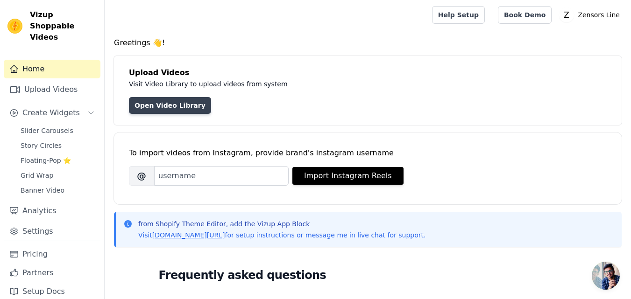
click at [175, 110] on link "Open Video Library" at bounding box center [170, 105] width 82 height 17
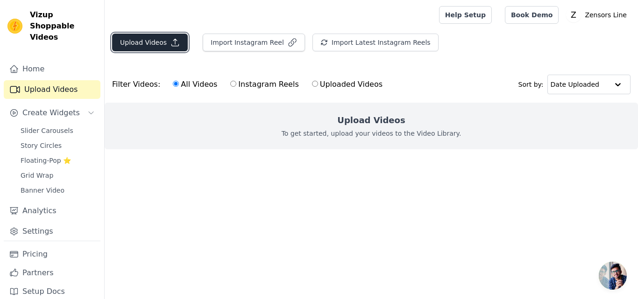
click at [157, 41] on button "Upload Videos" at bounding box center [150, 43] width 76 height 18
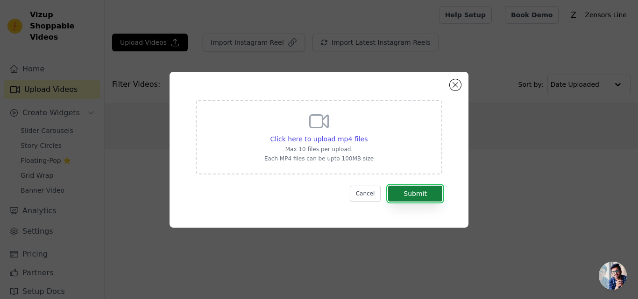
click at [397, 192] on button "Submit" at bounding box center [415, 194] width 54 height 16
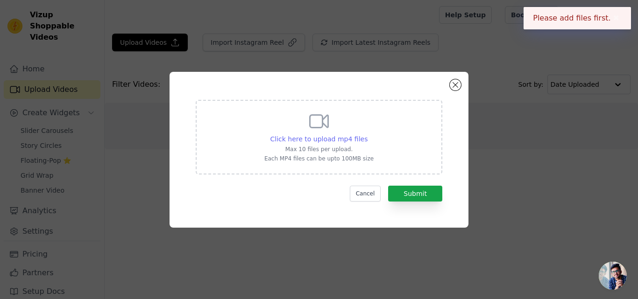
click at [298, 139] on span "Click here to upload mp4 files" at bounding box center [319, 138] width 98 height 7
click at [367, 134] on input "Click here to upload mp4 files Max 10 files per upload. Each MP4 files can be u…" at bounding box center [367, 134] width 0 height 0
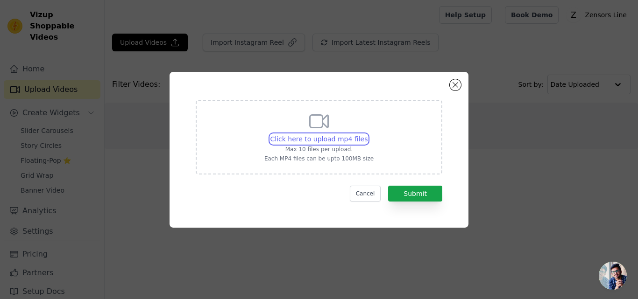
type input "C:\fakepath\Create your own galaxy oasis with this amazing galaxy Astronaut pro…"
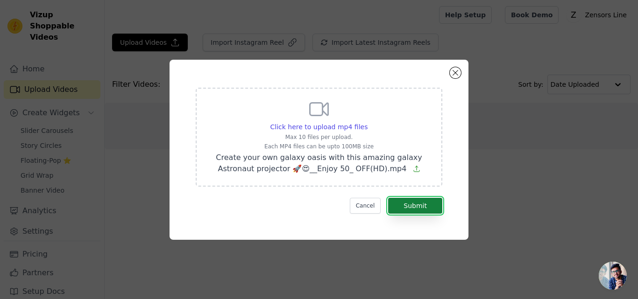
click at [416, 204] on button "Submit" at bounding box center [415, 206] width 54 height 16
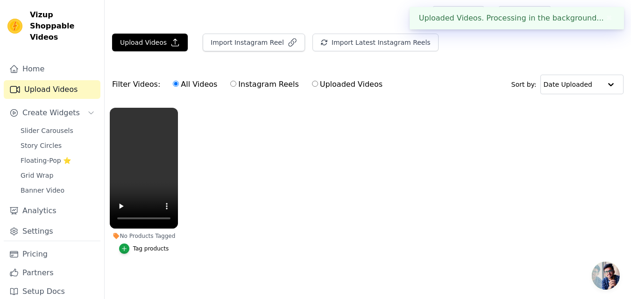
click at [456, 212] on ul "No Products Tagged Tag products" at bounding box center [368, 190] width 526 height 175
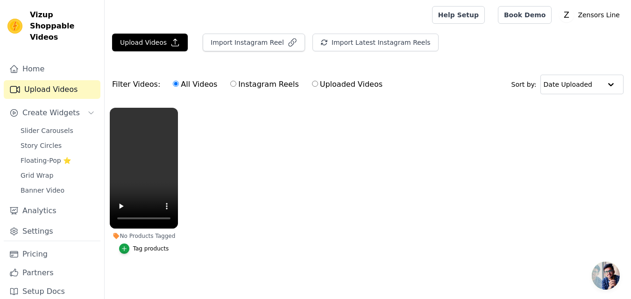
click at [144, 247] on div "Tag products" at bounding box center [151, 248] width 36 height 7
click at [127, 250] on icon "button" at bounding box center [124, 249] width 7 height 7
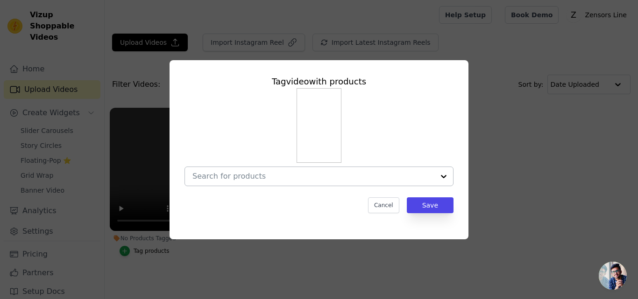
click at [285, 181] on div at bounding box center [313, 176] width 242 height 19
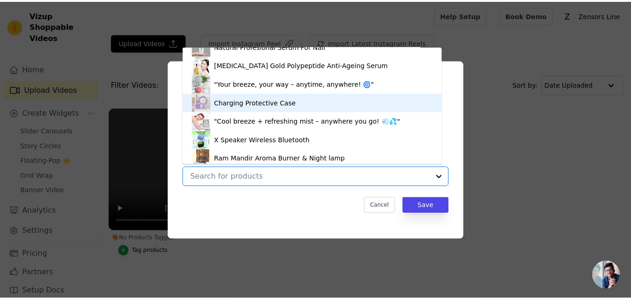
scroll to position [560, 0]
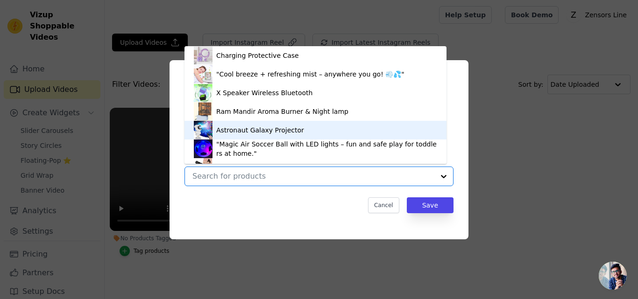
click at [250, 127] on div "Astronaut Galaxy Projector" at bounding box center [260, 130] width 88 height 9
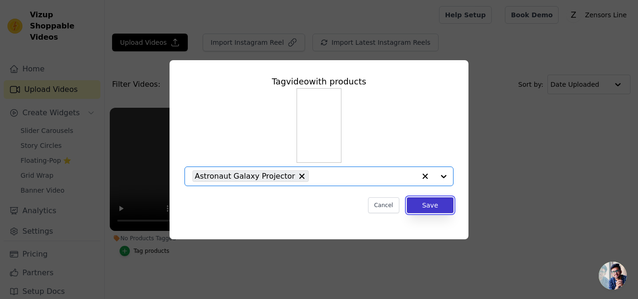
click at [424, 205] on button "Save" at bounding box center [430, 206] width 47 height 16
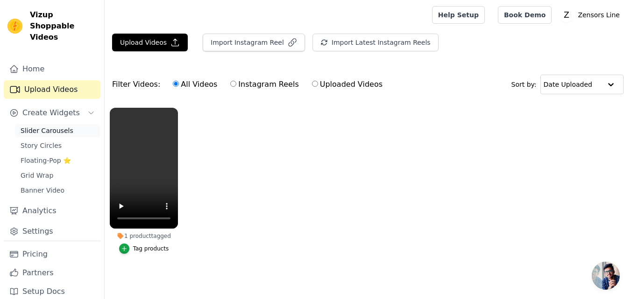
click at [68, 124] on link "Slider Carousels" at bounding box center [57, 130] width 85 height 13
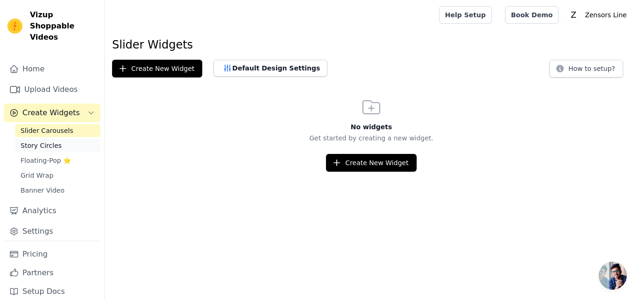
click at [41, 141] on span "Story Circles" at bounding box center [41, 145] width 41 height 9
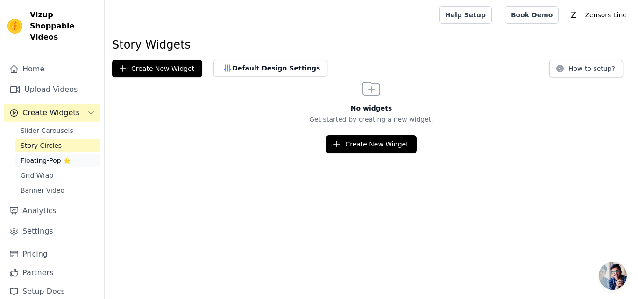
click at [41, 156] on span "Floating-Pop ⭐" at bounding box center [46, 160] width 50 height 9
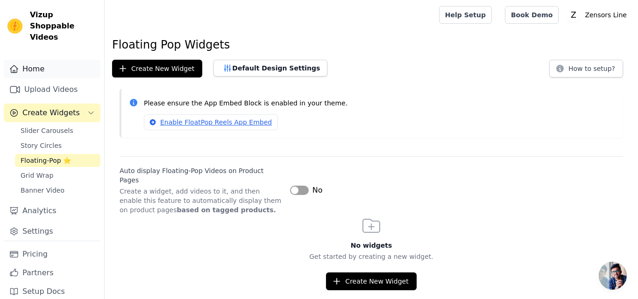
click at [65, 62] on link "Home" at bounding box center [52, 69] width 97 height 19
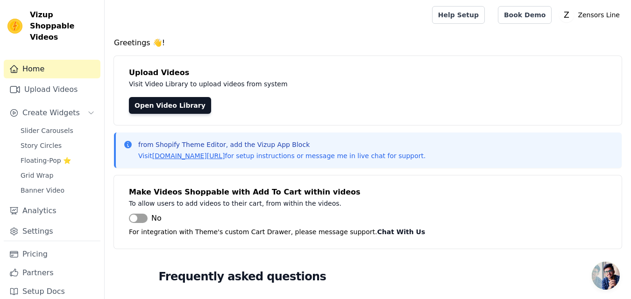
click at [143, 221] on button "Label" at bounding box center [138, 218] width 19 height 9
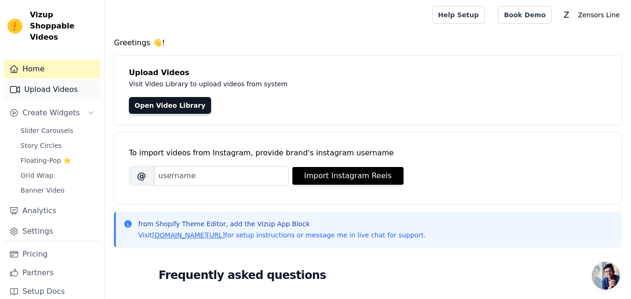
click at [62, 80] on link "Upload Videos" at bounding box center [52, 89] width 97 height 19
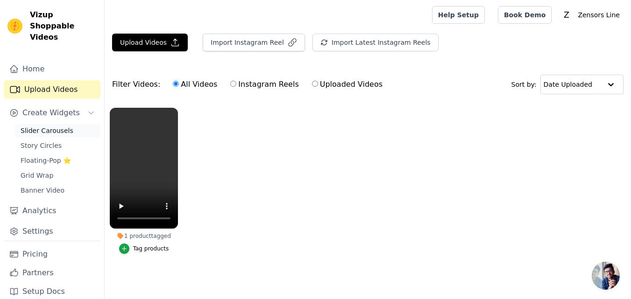
click at [51, 126] on span "Slider Carousels" at bounding box center [47, 130] width 53 height 9
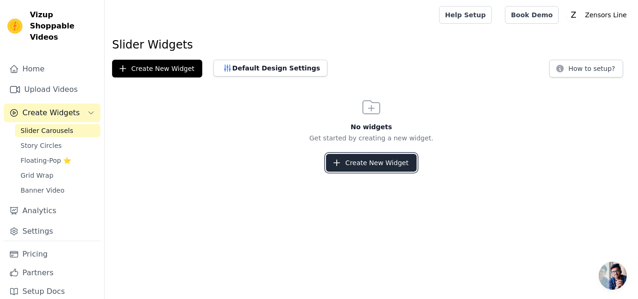
click at [358, 162] on button "Create New Widget" at bounding box center [371, 163] width 90 height 18
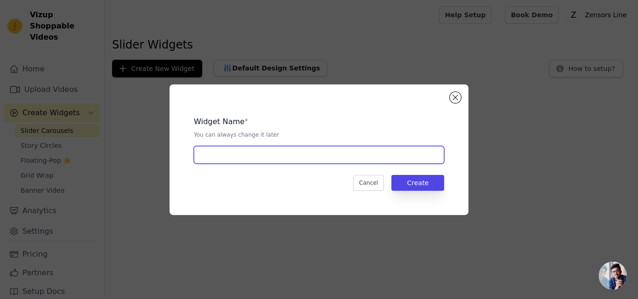
click at [274, 154] on input "text" at bounding box center [319, 155] width 250 height 18
type input "A"
type input "Product 1"
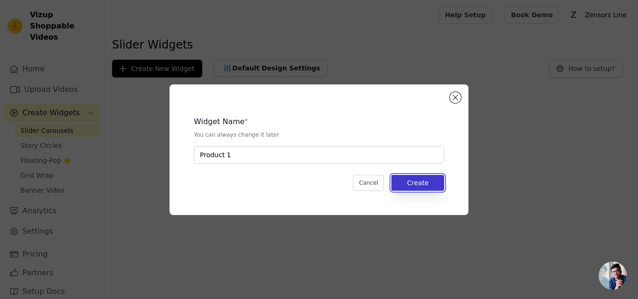
click at [413, 186] on button "Create" at bounding box center [417, 183] width 53 height 16
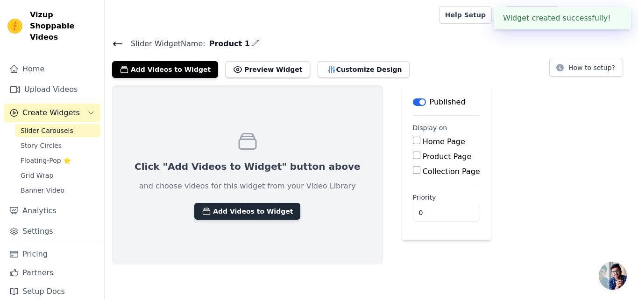
click at [239, 207] on button "Add Videos to Widget" at bounding box center [247, 211] width 106 height 17
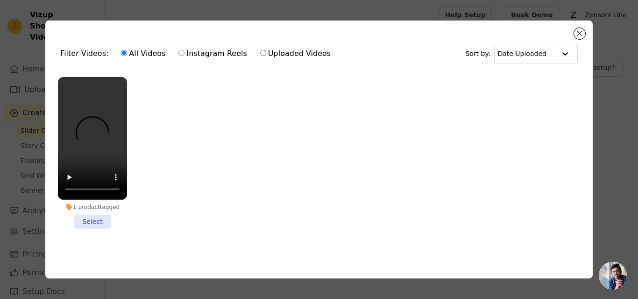
click at [94, 222] on li "1 product tagged Select" at bounding box center [92, 153] width 69 height 152
click at [0, 0] on input "1 product tagged Select" at bounding box center [0, 0] width 0 height 0
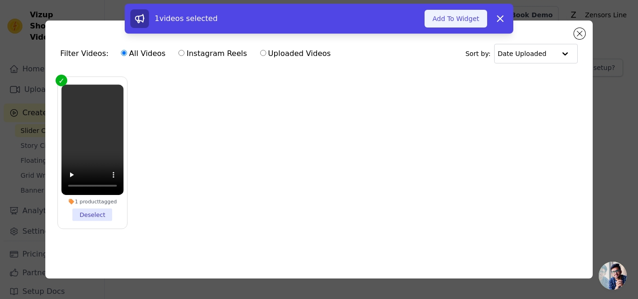
click at [464, 22] on button "Add To Widget" at bounding box center [456, 19] width 63 height 18
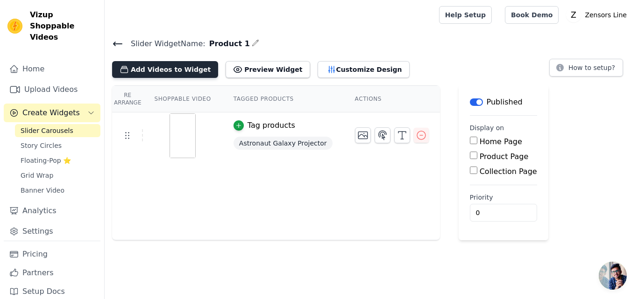
click at [169, 75] on button "Add Videos to Widget" at bounding box center [165, 69] width 106 height 17
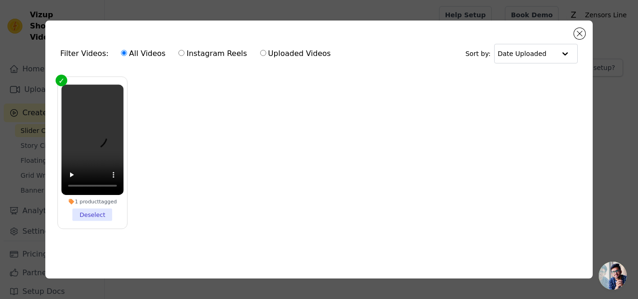
click at [157, 157] on ul "1 product tagged Deselect" at bounding box center [319, 160] width 532 height 177
click at [260, 53] on label "Uploaded Videos" at bounding box center [295, 54] width 71 height 12
click at [260, 53] on input "Uploaded Videos" at bounding box center [263, 53] width 6 height 6
radio input "true"
click at [260, 50] on label "Uploaded Videos" at bounding box center [295, 54] width 71 height 12
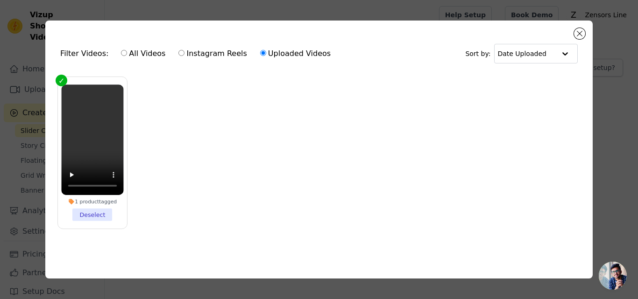
click at [260, 50] on input "Uploaded Videos" at bounding box center [263, 53] width 6 height 6
click at [260, 51] on input "Uploaded Videos" at bounding box center [263, 53] width 6 height 6
click at [274, 50] on label "Uploaded Videos" at bounding box center [295, 54] width 71 height 12
click at [266, 50] on input "Uploaded Videos" at bounding box center [263, 53] width 6 height 6
click at [260, 53] on input "Uploaded Videos" at bounding box center [263, 53] width 6 height 6
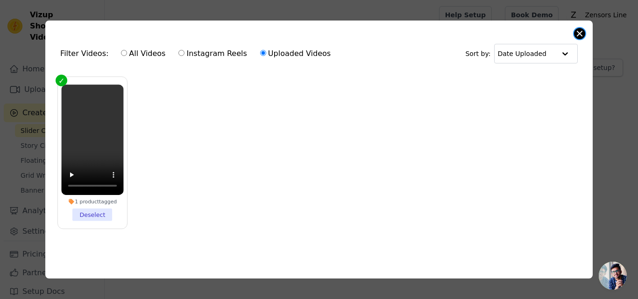
click at [580, 31] on button "Close modal" at bounding box center [579, 33] width 11 height 11
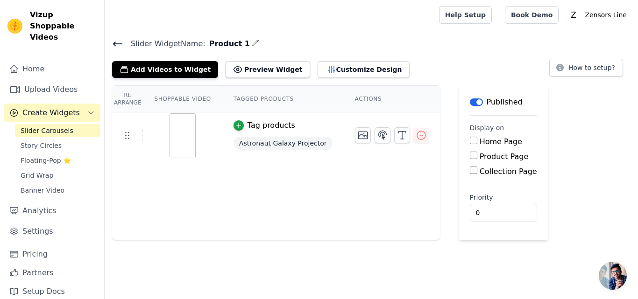
click at [470, 154] on input "Product Page" at bounding box center [473, 155] width 7 height 7
checkbox input "true"
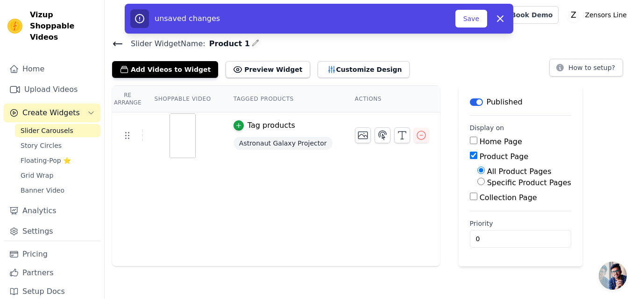
click at [477, 184] on input "Specific Product Pages" at bounding box center [480, 181] width 7 height 7
radio input "true"
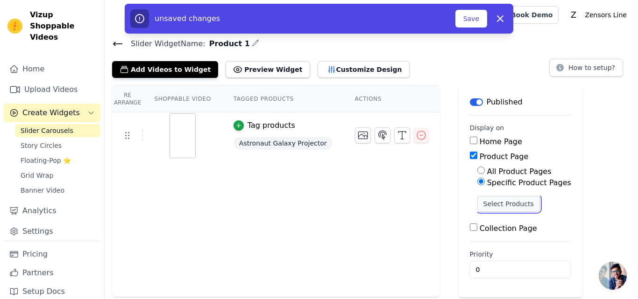
click at [477, 204] on button "Select Products" at bounding box center [508, 204] width 63 height 16
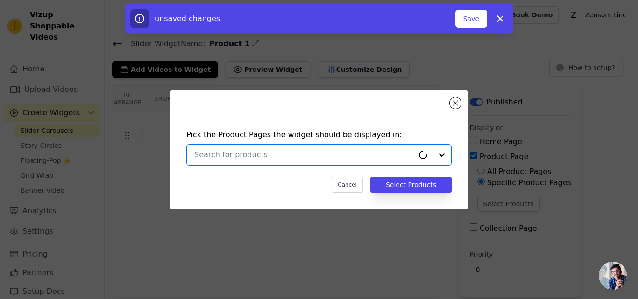
click at [265, 154] on input "text" at bounding box center [303, 154] width 219 height 11
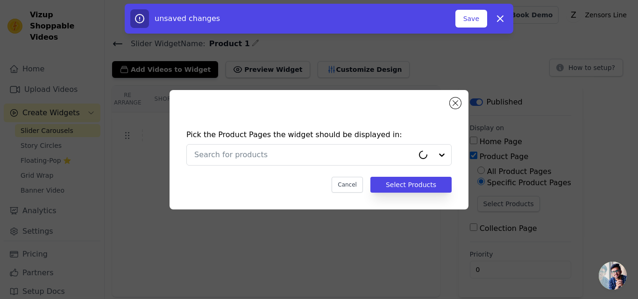
click at [374, 126] on div "Pick the Product Pages the widget should be displayed in: Cancel Select Products" at bounding box center [319, 161] width 284 height 82
click at [409, 185] on button "Select Products" at bounding box center [410, 185] width 81 height 16
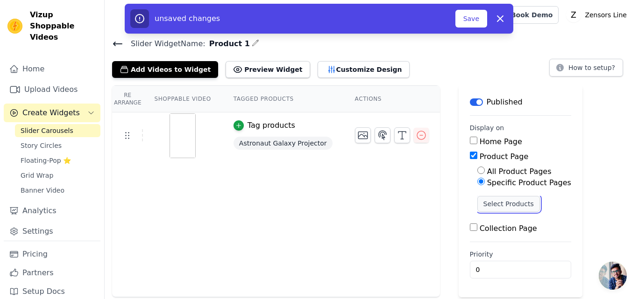
click at [489, 199] on button "Select Products" at bounding box center [508, 204] width 63 height 16
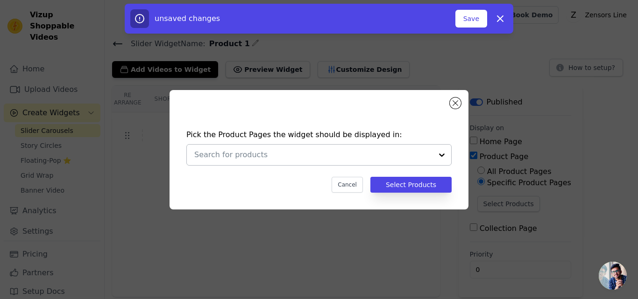
click at [440, 158] on div at bounding box center [441, 155] width 19 height 21
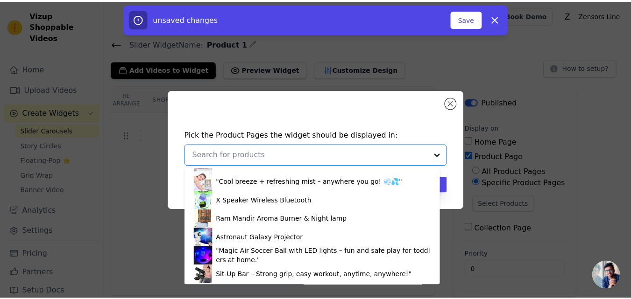
scroll to position [576, 0]
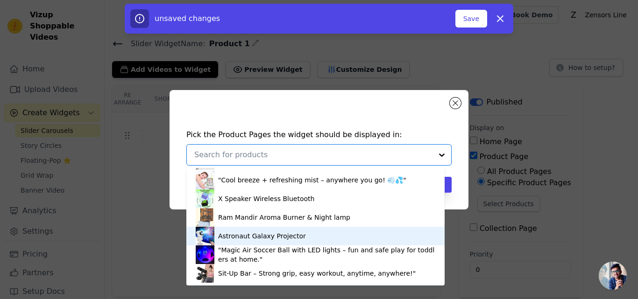
click at [256, 235] on div "Astronaut Galaxy Projector" at bounding box center [262, 236] width 88 height 9
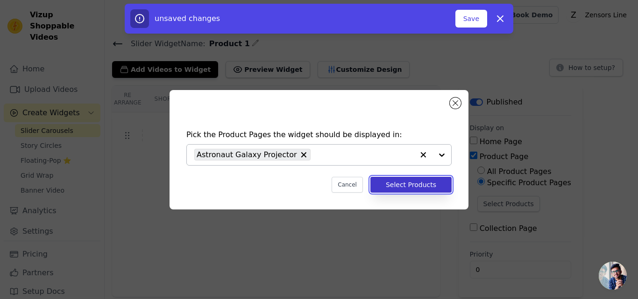
click at [405, 184] on button "Select Products" at bounding box center [410, 185] width 81 height 16
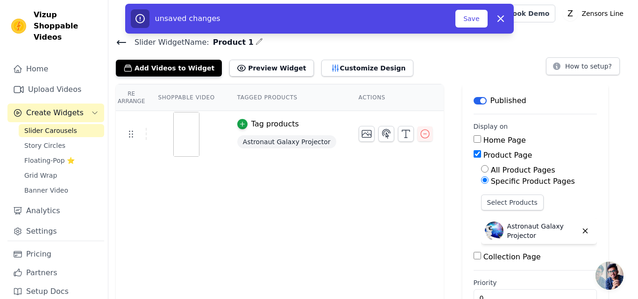
scroll to position [0, 0]
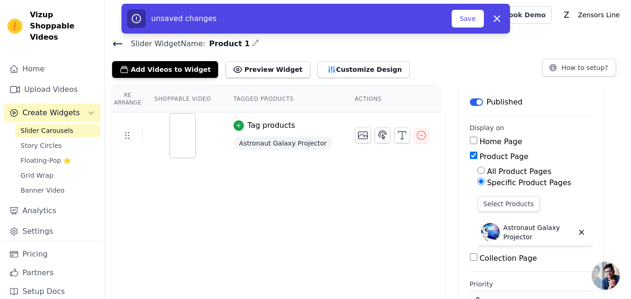
drag, startPoint x: 454, startPoint y: 89, endPoint x: 469, endPoint y: 78, distance: 18.3
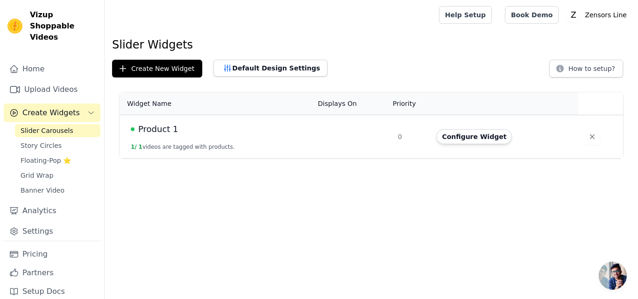
click at [295, 130] on div "Product 1" at bounding box center [219, 129] width 176 height 13
click at [469, 138] on button "Configure Widget" at bounding box center [474, 136] width 76 height 15
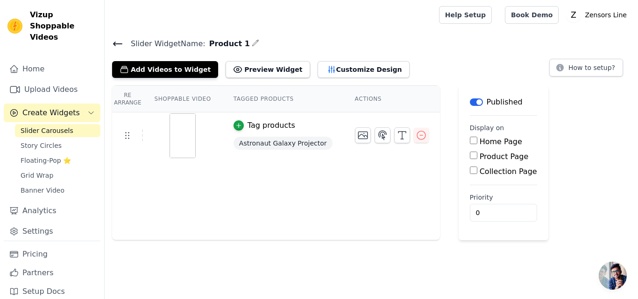
click at [470, 158] on input "Product Page" at bounding box center [473, 155] width 7 height 7
checkbox input "true"
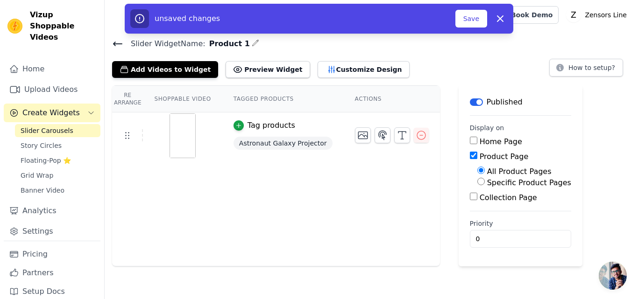
click at [477, 184] on input "Specific Product Pages" at bounding box center [480, 181] width 7 height 7
radio input "true"
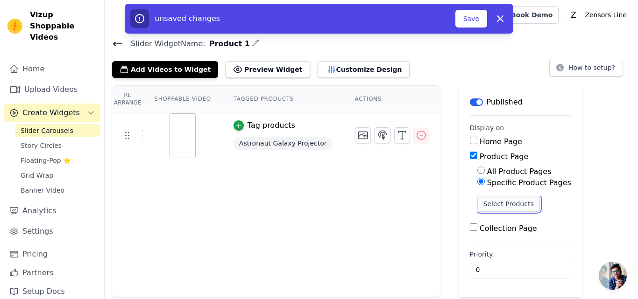
click at [480, 208] on button "Select Products" at bounding box center [508, 204] width 63 height 16
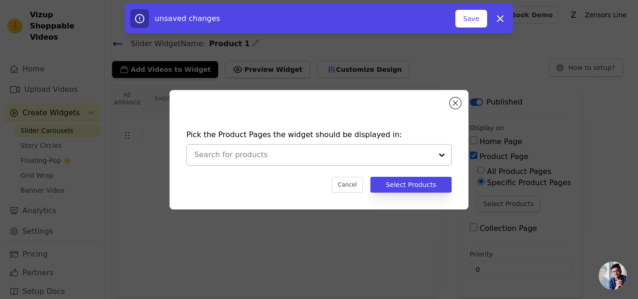
click at [425, 156] on input "text" at bounding box center [313, 154] width 238 height 11
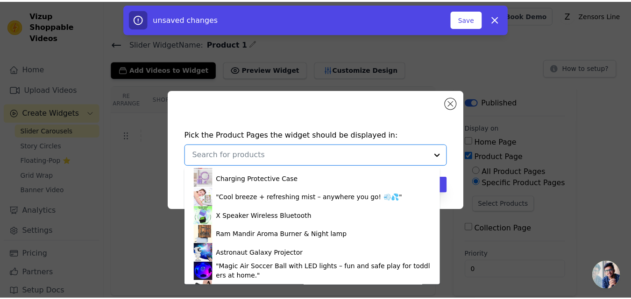
scroll to position [560, 0]
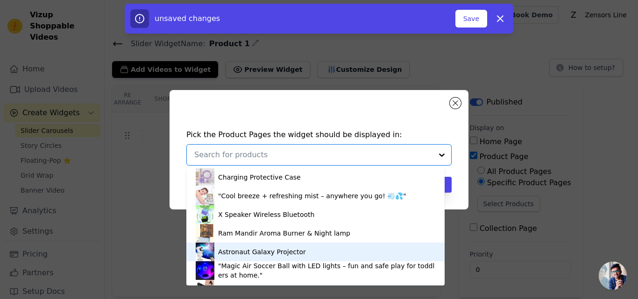
click at [252, 255] on div "Astronaut Galaxy Projector" at bounding box center [262, 252] width 88 height 9
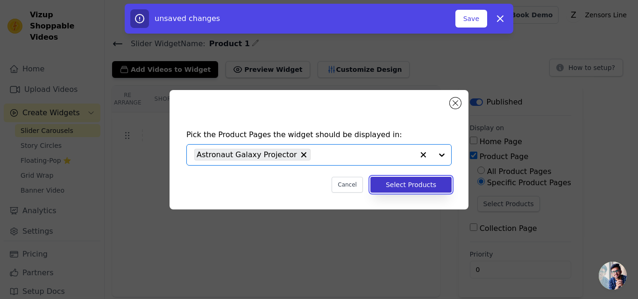
click at [424, 187] on button "Select Products" at bounding box center [410, 185] width 81 height 16
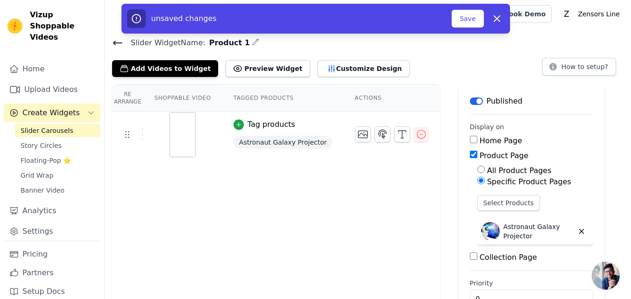
scroll to position [0, 0]
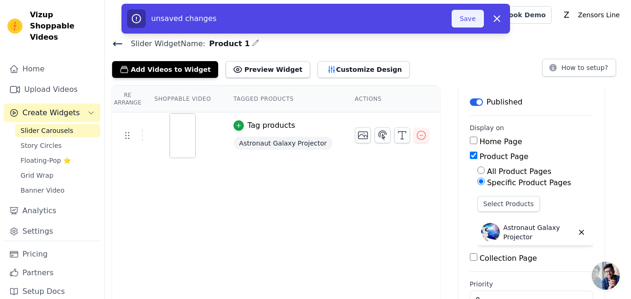
click at [462, 14] on button "Save" at bounding box center [468, 19] width 32 height 18
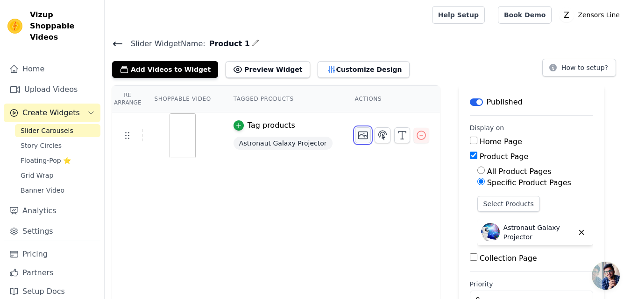
click at [357, 134] on icon "button" at bounding box center [362, 135] width 11 height 11
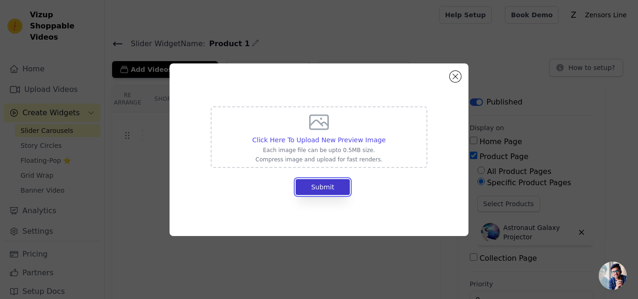
click at [324, 185] on button "Submit" at bounding box center [323, 187] width 54 height 16
click at [311, 142] on span "Click Here To Upload New Preview Image" at bounding box center [319, 139] width 134 height 7
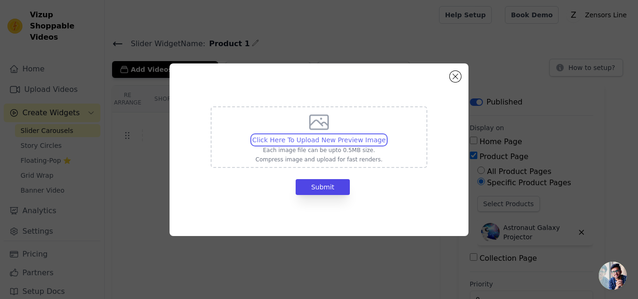
click at [385, 135] on input "Click Here To Upload New Preview Image Each image file can be upto 0.5MB size. …" at bounding box center [385, 135] width 0 height 0
click at [454, 78] on button "Close modal" at bounding box center [455, 76] width 11 height 11
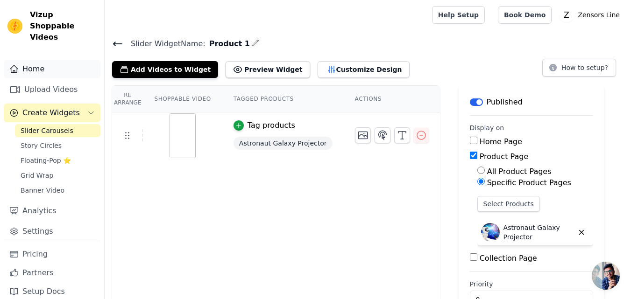
click at [85, 60] on link "Home" at bounding box center [52, 69] width 97 height 19
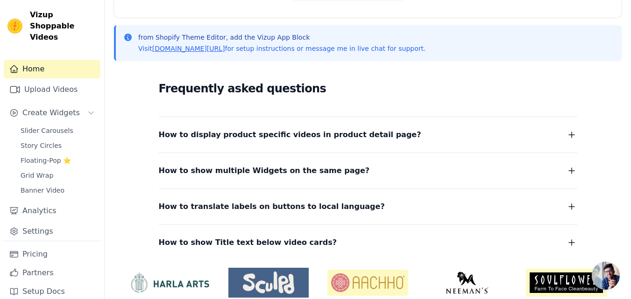
scroll to position [186, 0]
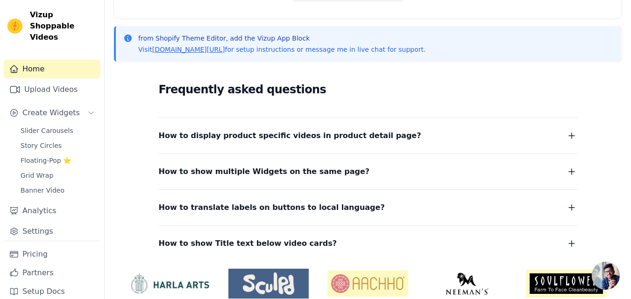
click at [569, 132] on icon "button" at bounding box center [571, 135] width 11 height 11
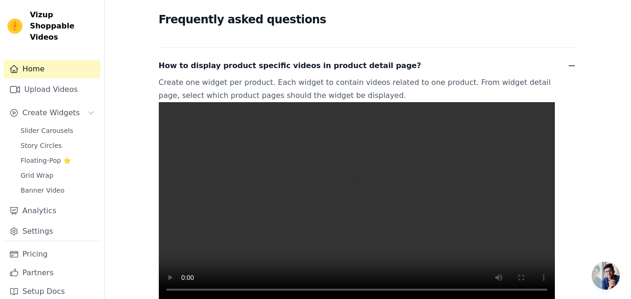
scroll to position [326, 0]
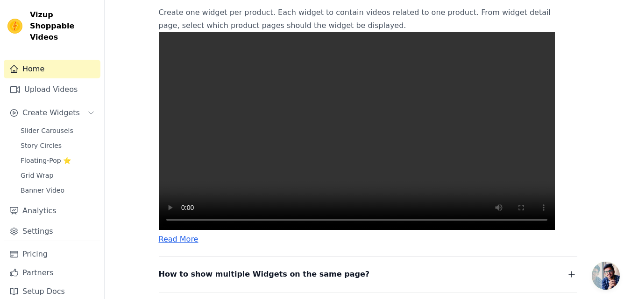
click at [254, 125] on video at bounding box center [357, 131] width 396 height 198
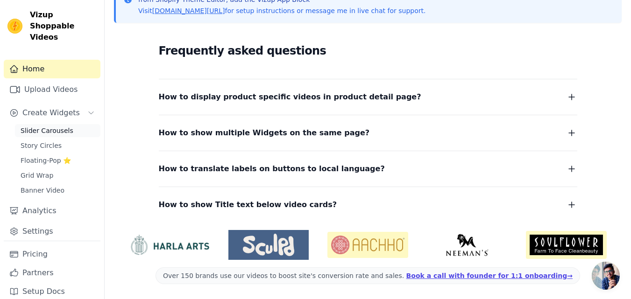
click at [54, 126] on span "Slider Carousels" at bounding box center [47, 130] width 53 height 9
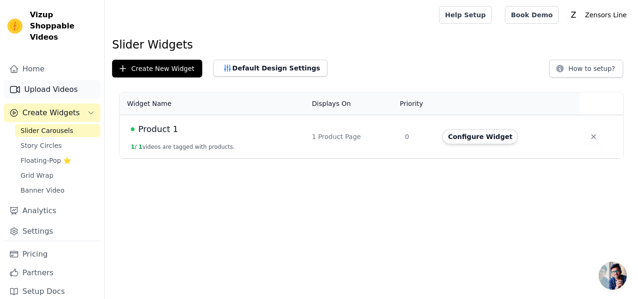
click at [44, 80] on link "Upload Videos" at bounding box center [52, 89] width 97 height 19
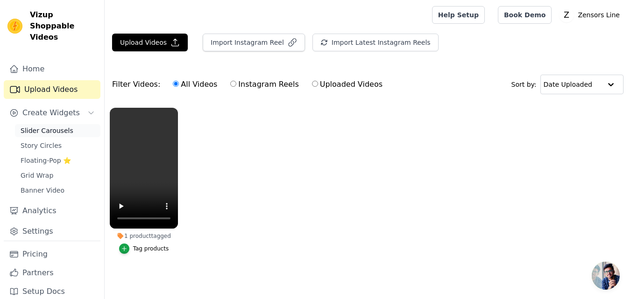
click at [44, 124] on link "Slider Carousels" at bounding box center [57, 130] width 85 height 13
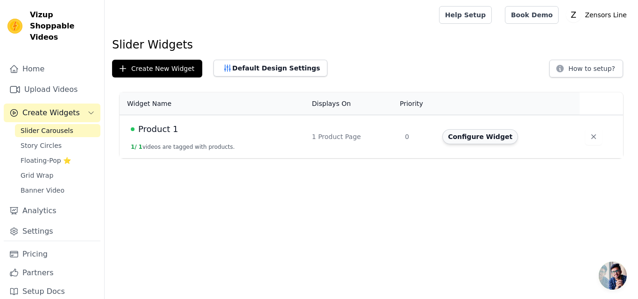
click at [463, 140] on button "Configure Widget" at bounding box center [480, 136] width 76 height 15
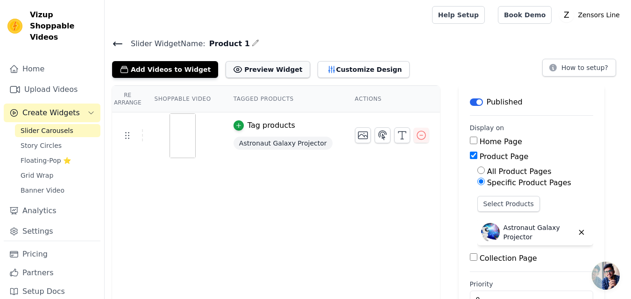
click at [239, 71] on button "Preview Widget" at bounding box center [268, 69] width 84 height 17
click at [357, 136] on icon "button" at bounding box center [362, 135] width 11 height 11
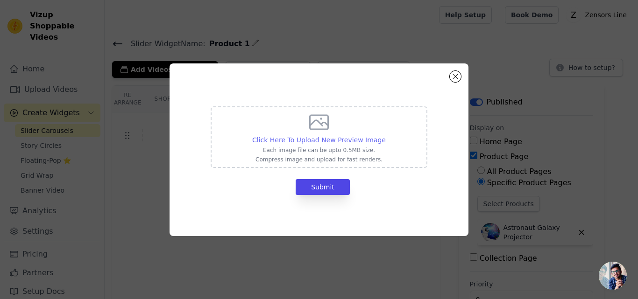
click at [314, 137] on span "Click Here To Upload New Preview Image" at bounding box center [319, 139] width 134 height 7
click at [385, 135] on input "Click Here To Upload New Preview Image Each image file can be upto 0.5MB size. …" at bounding box center [385, 135] width 0 height 0
type input "C:\fakepath\4984008633.jpg"
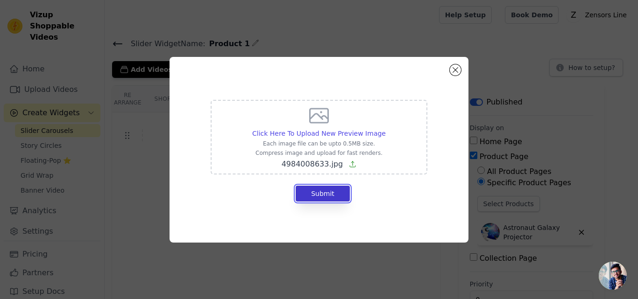
click at [317, 193] on button "Submit" at bounding box center [323, 194] width 54 height 16
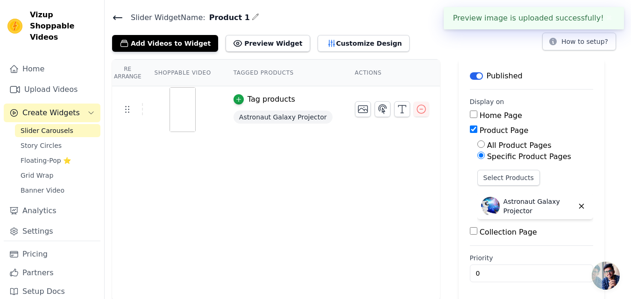
scroll to position [28, 0]
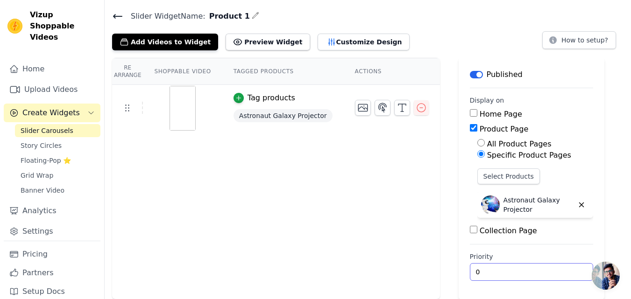
click at [502, 277] on input "0" at bounding box center [531, 272] width 123 height 18
click at [459, 242] on main "Label Published Display on Home Page Product Page All Product Pages Specific Pr…" at bounding box center [532, 179] width 146 height 242
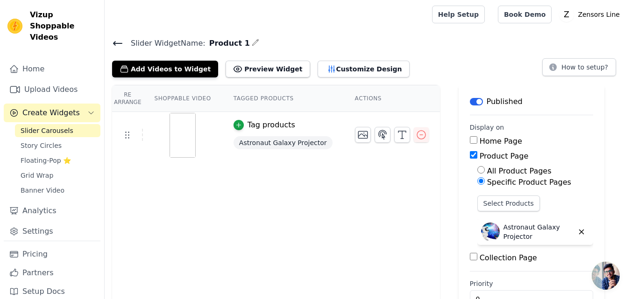
scroll to position [0, 0]
click at [145, 66] on button "Add Videos to Widget" at bounding box center [165, 69] width 106 height 17
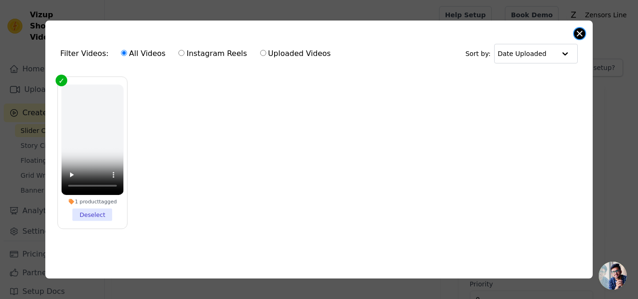
click at [577, 31] on button "Close modal" at bounding box center [579, 33] width 11 height 11
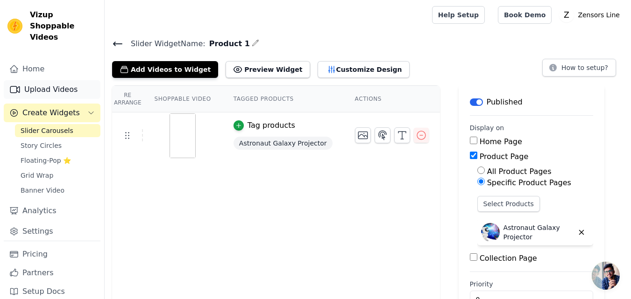
click at [78, 80] on link "Upload Videos" at bounding box center [52, 89] width 97 height 19
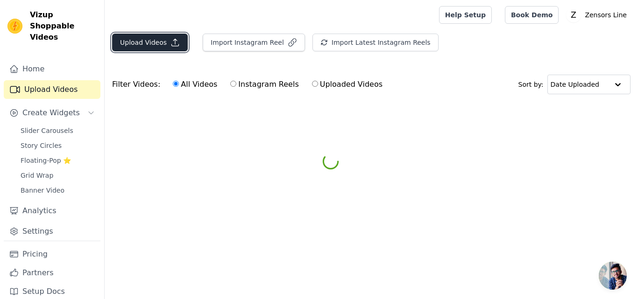
click at [170, 47] on icon "button" at bounding box center [174, 42] width 9 height 9
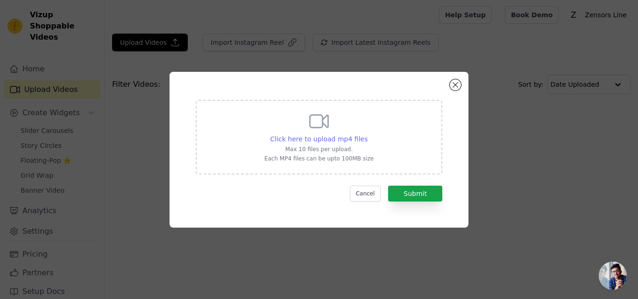
click at [321, 140] on span "Click here to upload mp4 files" at bounding box center [319, 138] width 98 height 7
click at [367, 134] on input "Click here to upload mp4 files Max 10 files per upload. Each MP4 files can be u…" at bounding box center [367, 134] width 0 height 0
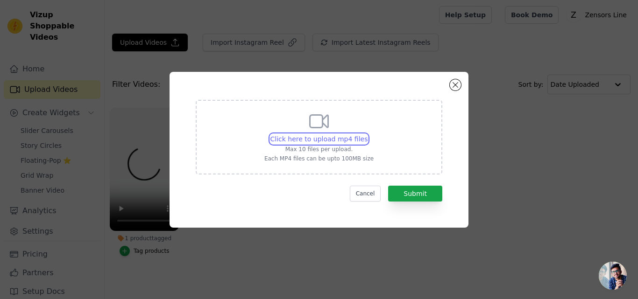
type input "C:\fakepath\Astronaut Galaxy Projector Night Light – 360° Rotating Nebula Star …"
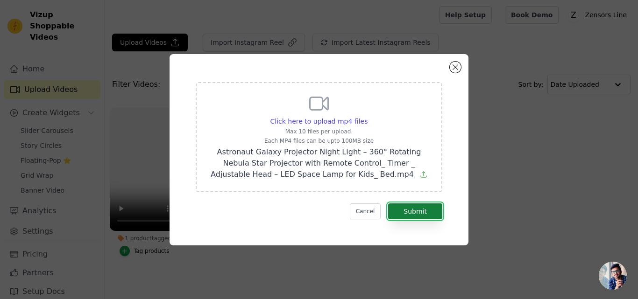
drag, startPoint x: 401, startPoint y: 208, endPoint x: 396, endPoint y: 213, distance: 6.9
click at [400, 209] on button "Submit" at bounding box center [415, 212] width 54 height 16
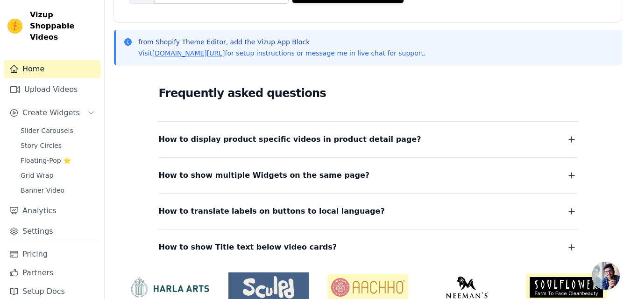
scroll to position [187, 0]
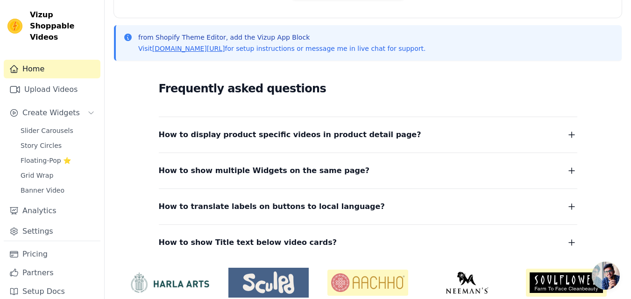
click at [568, 135] on icon "button" at bounding box center [571, 134] width 11 height 11
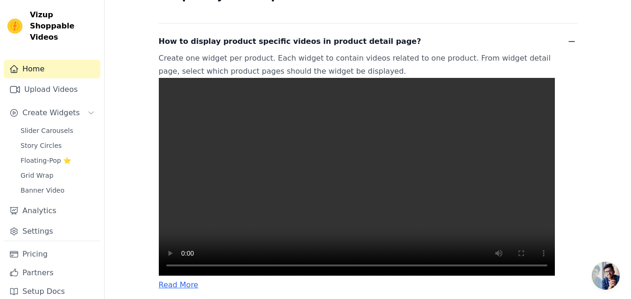
scroll to position [327, 0]
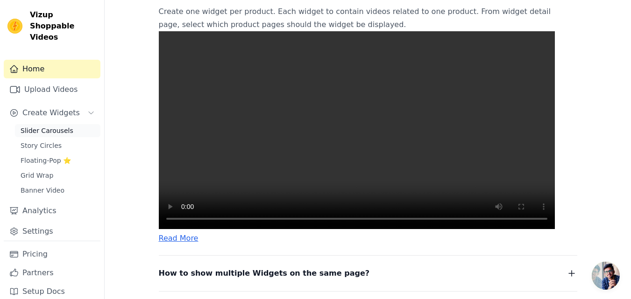
click at [56, 126] on span "Slider Carousels" at bounding box center [47, 130] width 53 height 9
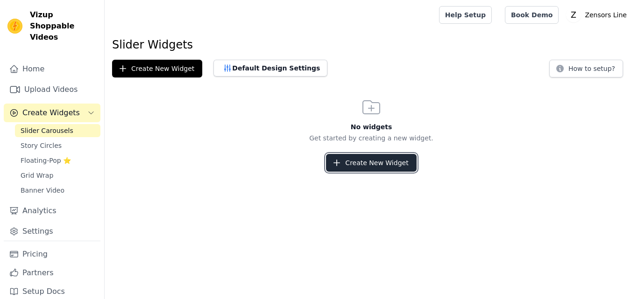
click at [355, 166] on button "Create New Widget" at bounding box center [371, 163] width 90 height 18
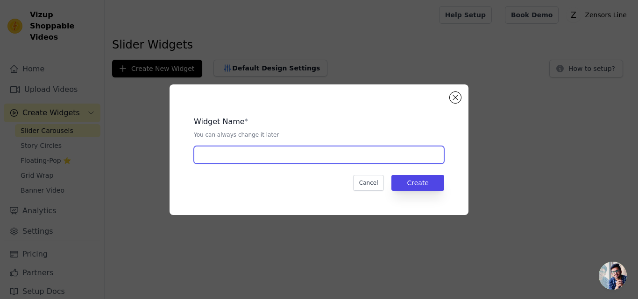
click at [305, 157] on input "text" at bounding box center [319, 155] width 250 height 18
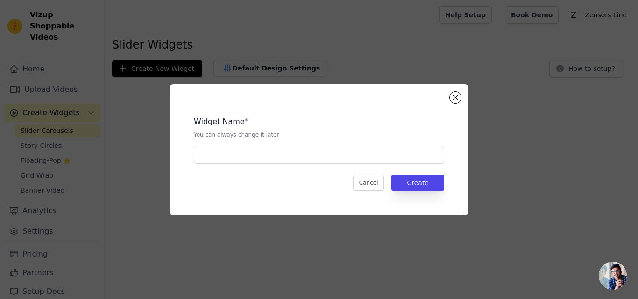
click at [449, 99] on div "Widget Name * You can always change it later Cancel Create" at bounding box center [319, 150] width 299 height 131
click at [452, 98] on button "Close modal" at bounding box center [455, 97] width 11 height 11
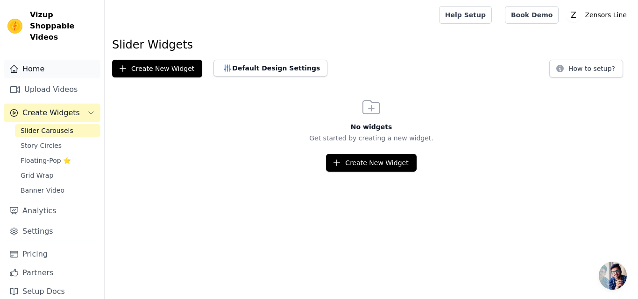
click at [56, 61] on link "Home" at bounding box center [52, 69] width 97 height 19
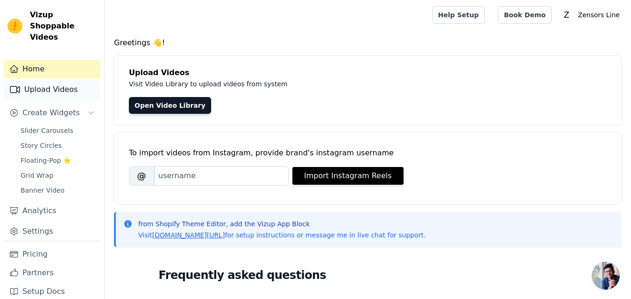
click at [56, 80] on link "Upload Videos" at bounding box center [52, 89] width 97 height 19
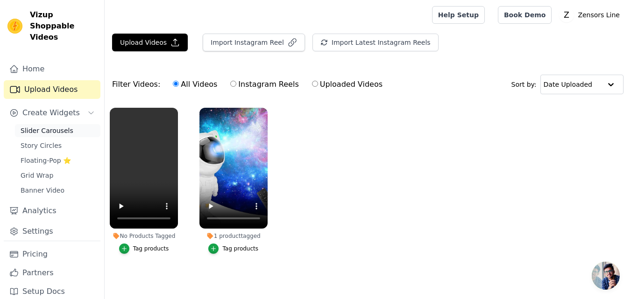
click at [60, 126] on span "Slider Carousels" at bounding box center [47, 130] width 53 height 9
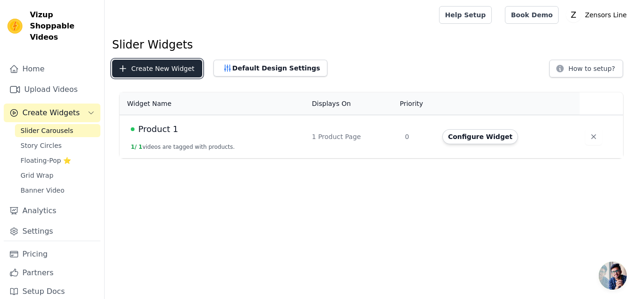
click at [162, 64] on button "Create New Widget" at bounding box center [157, 69] width 90 height 18
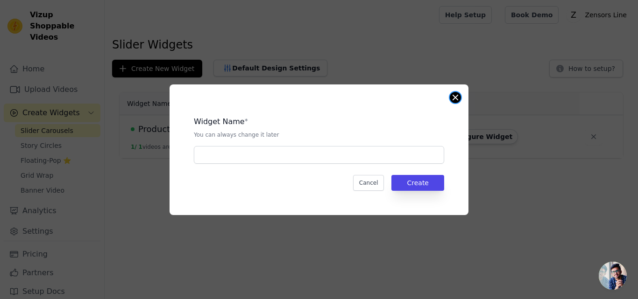
click at [455, 96] on button "Close modal" at bounding box center [455, 97] width 11 height 11
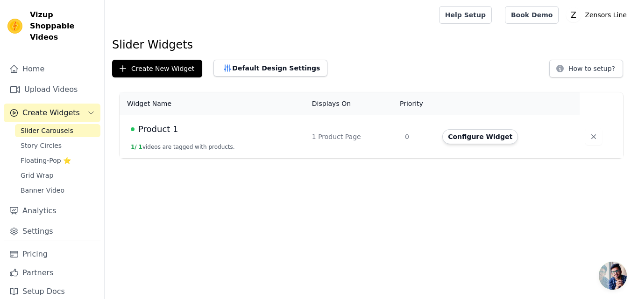
click at [422, 141] on td "0" at bounding box center [417, 136] width 37 height 43
click at [460, 136] on button "Configure Widget" at bounding box center [480, 136] width 76 height 15
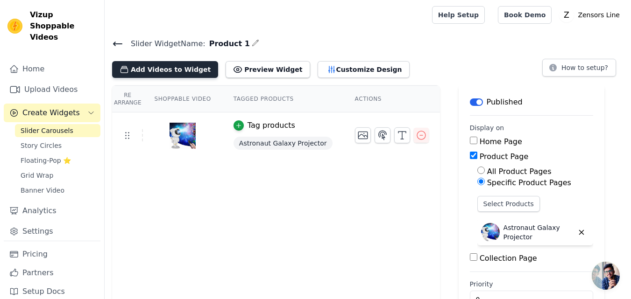
click at [171, 68] on button "Add Videos to Widget" at bounding box center [165, 69] width 106 height 17
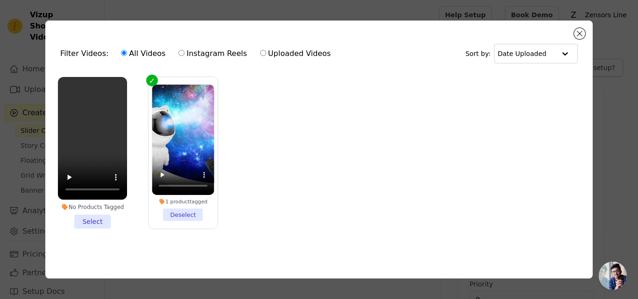
click at [97, 219] on li "No Products Tagged Select" at bounding box center [92, 153] width 69 height 152
click at [0, 0] on input "No Products Tagged Select" at bounding box center [0, 0] width 0 height 0
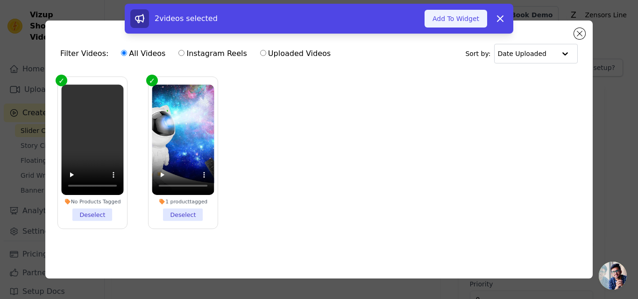
click at [458, 20] on button "Add To Widget" at bounding box center [456, 19] width 63 height 18
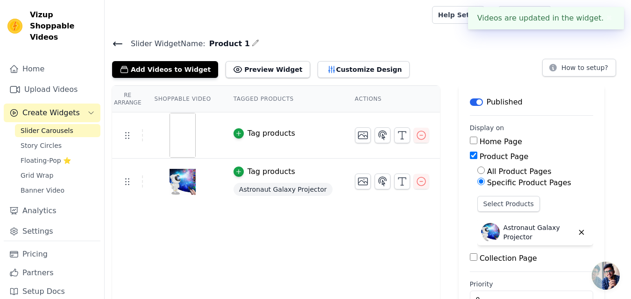
click at [238, 136] on button "Tag products" at bounding box center [264, 133] width 62 height 11
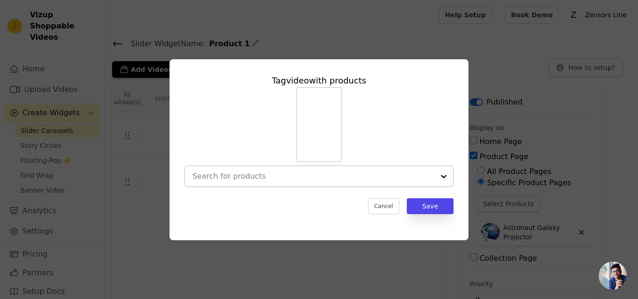
click at [360, 182] on div at bounding box center [313, 176] width 242 height 21
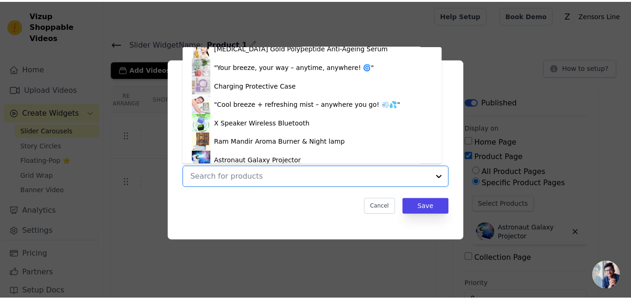
scroll to position [573, 0]
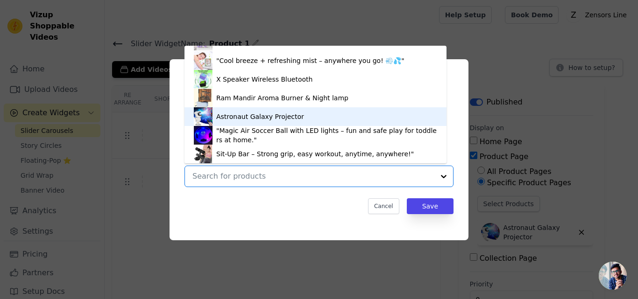
click at [344, 117] on div "Astronaut Galaxy Projector" at bounding box center [315, 116] width 243 height 19
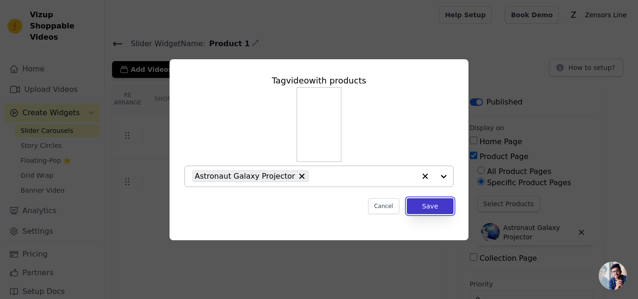
click at [417, 204] on button "Save" at bounding box center [430, 206] width 47 height 16
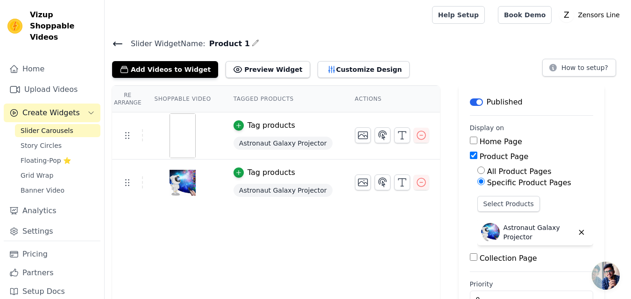
click at [170, 126] on img at bounding box center [183, 135] width 26 height 45
click at [274, 126] on div "Tag products" at bounding box center [272, 125] width 48 height 11
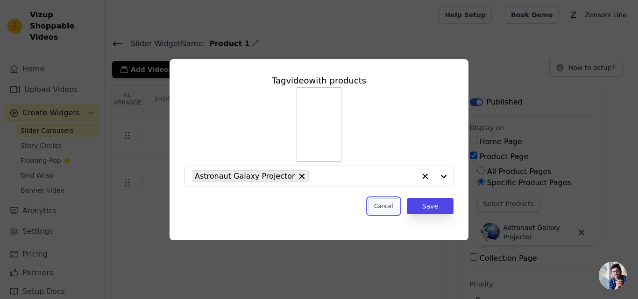
click at [377, 202] on button "Cancel" at bounding box center [383, 206] width 31 height 16
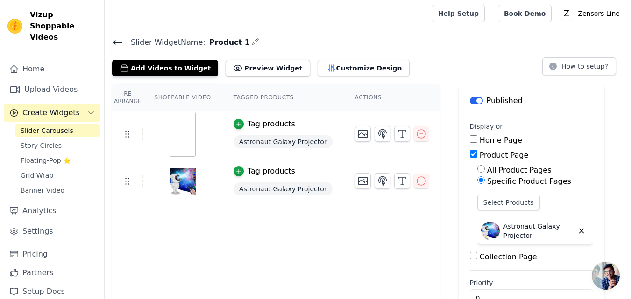
scroll to position [0, 0]
